Goal: Navigation & Orientation: Find specific page/section

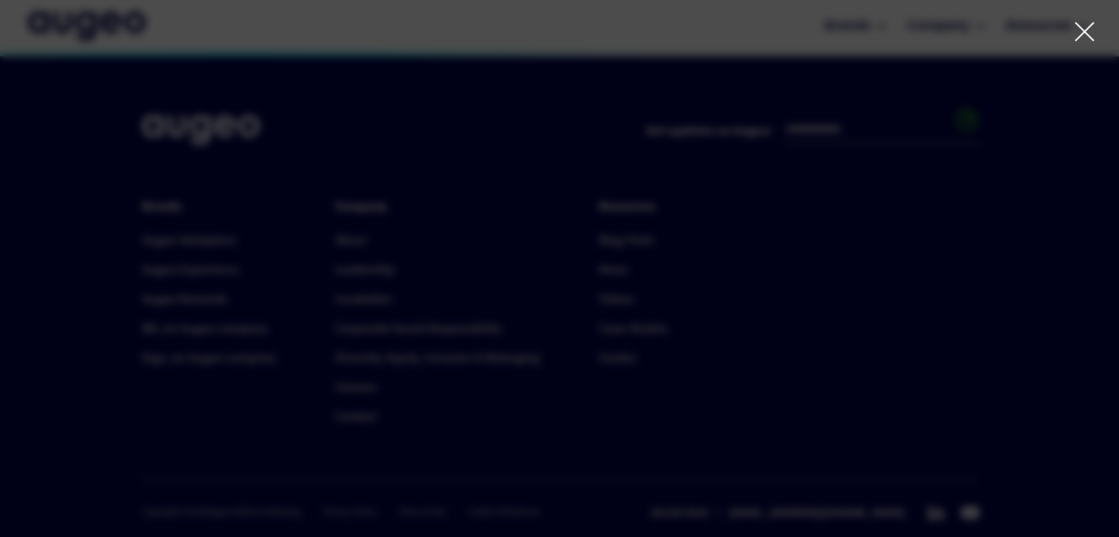
scroll to position [3335, 0]
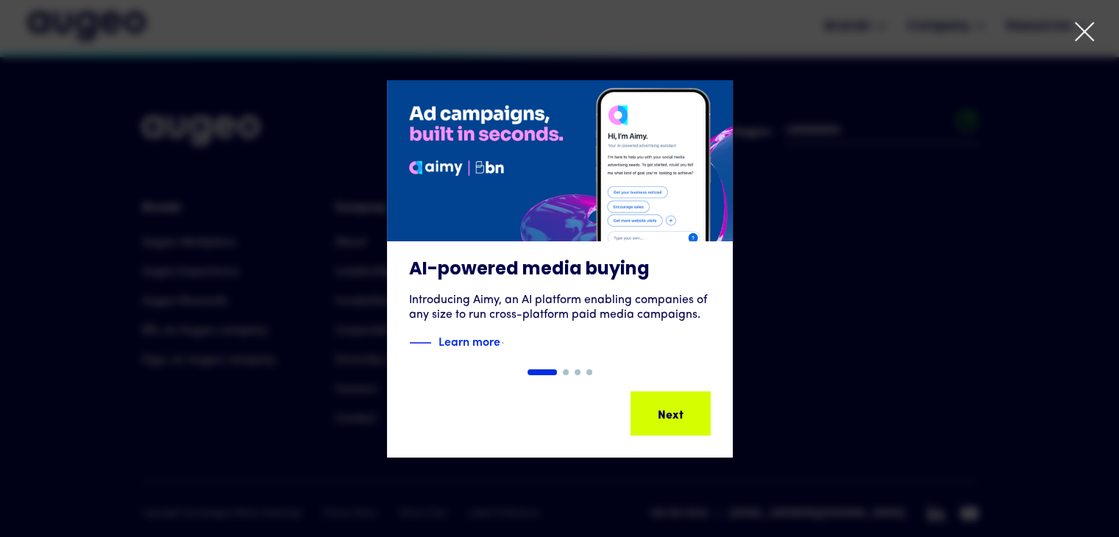
click at [1085, 24] on icon at bounding box center [1084, 32] width 22 height 22
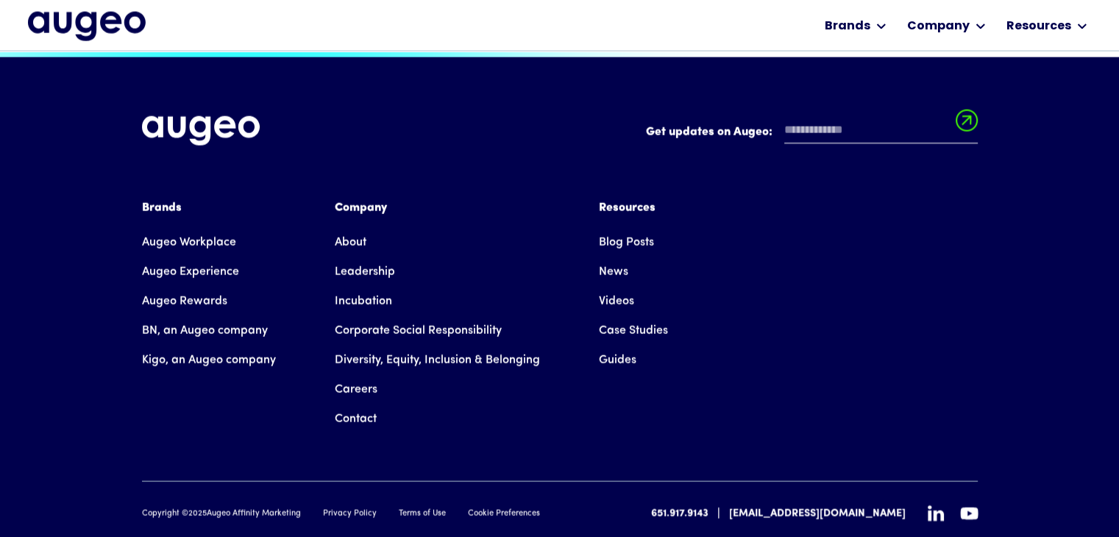
click at [403, 508] on link "Terms of Use" at bounding box center [422, 514] width 47 height 13
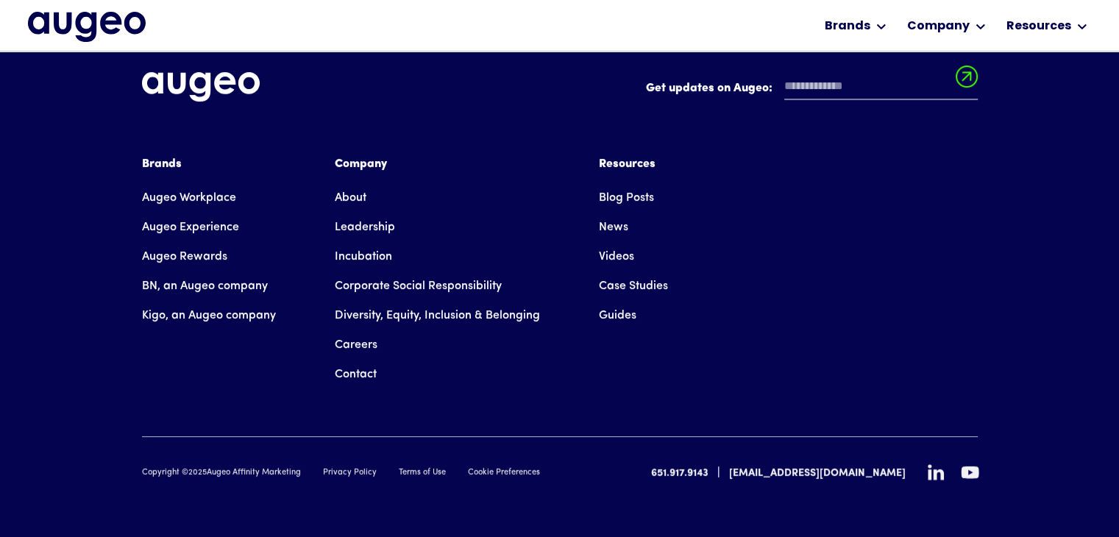
scroll to position [6167, 0]
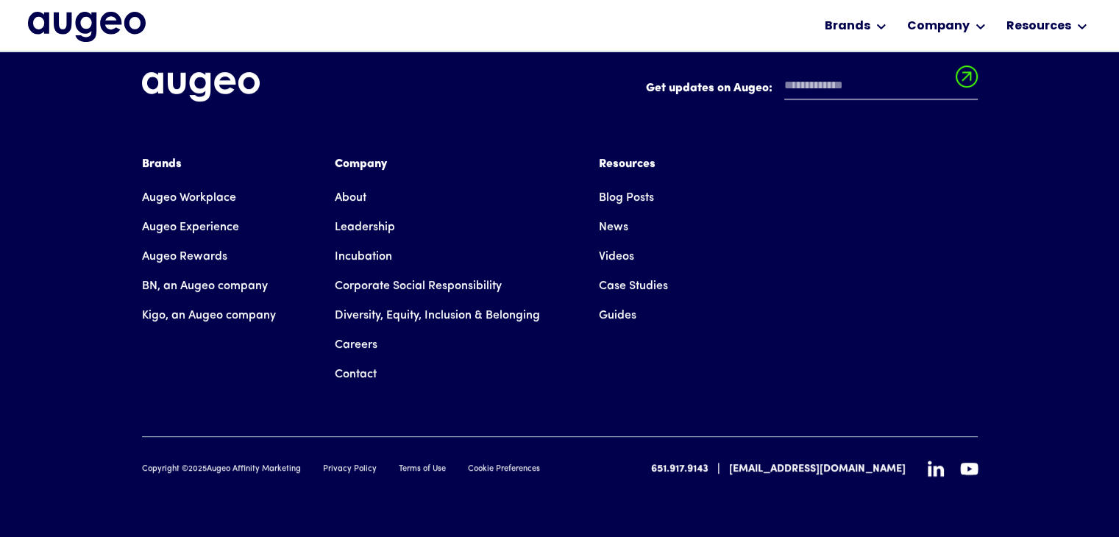
click at [346, 466] on link "Privacy Policy" at bounding box center [350, 469] width 54 height 13
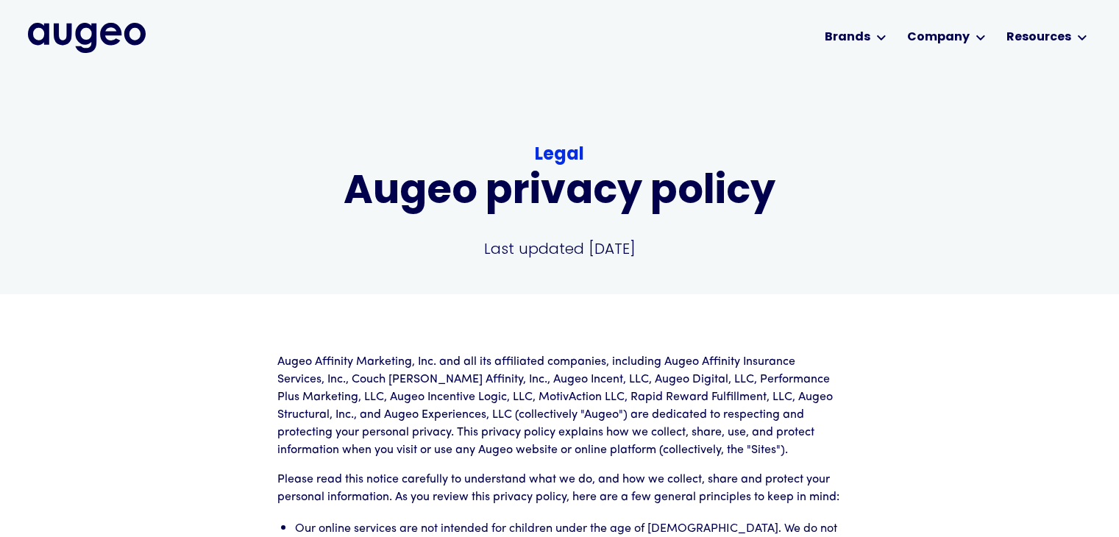
scroll to position [1987, 0]
